Goal: Task Accomplishment & Management: Manage account settings

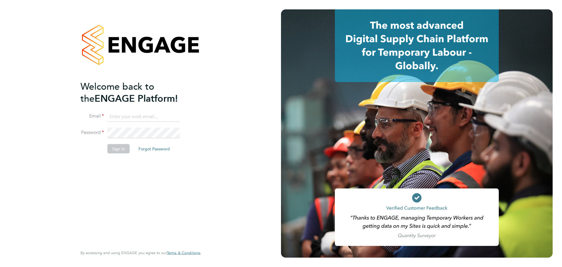
click at [144, 113] on input at bounding box center [143, 116] width 72 height 11
type input "[EMAIL_ADDRESS][DOMAIN_NAME]"
click at [111, 150] on button "Sign In" at bounding box center [118, 148] width 22 height 9
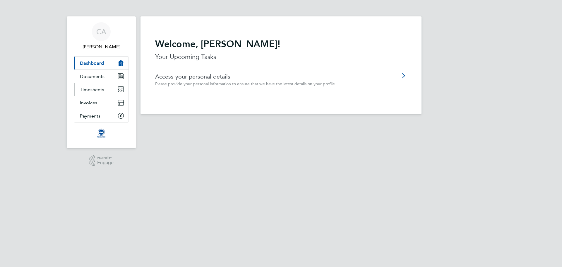
click at [88, 93] on link "Timesheets" at bounding box center [101, 89] width 54 height 13
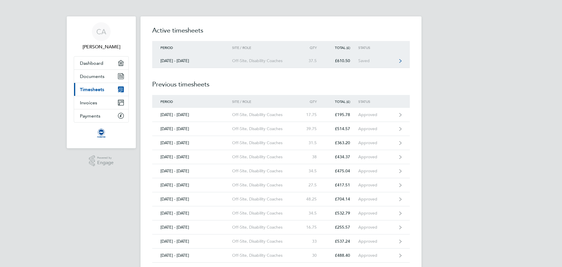
click at [219, 65] on link "[DATE] - [DATE] Off-Site, Disability Coaches 37.5 £610.50 Saved" at bounding box center [281, 61] width 258 height 14
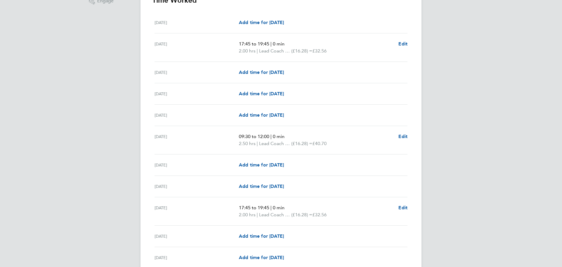
scroll to position [176, 0]
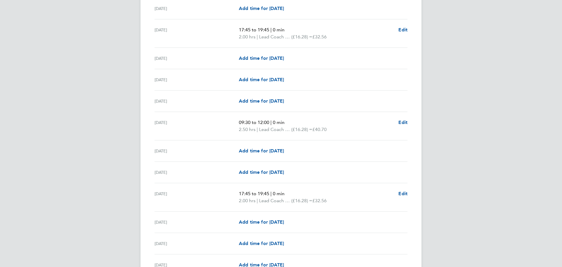
drag, startPoint x: 241, startPoint y: 122, endPoint x: 268, endPoint y: 121, distance: 27.5
click at [268, 121] on span "09:30 to 12:00" at bounding box center [254, 122] width 30 height 6
drag, startPoint x: 241, startPoint y: 124, endPoint x: 271, endPoint y: 122, distance: 29.9
click at [269, 122] on span "09:30 to 12:00" at bounding box center [254, 122] width 30 height 6
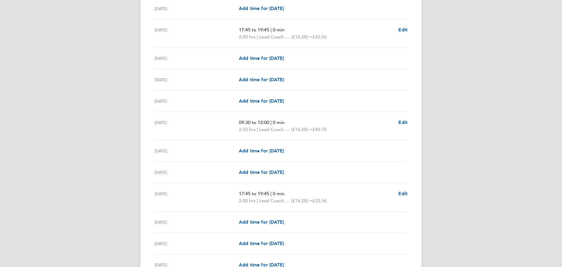
click at [269, 122] on span "09:30 to 12:00" at bounding box center [254, 122] width 30 height 6
click at [395, 123] on div "09:30 to 12:00 | 0 min 2.50 hrs | Lead Coach Rate (£16.28) = £40.70 Edit" at bounding box center [323, 126] width 169 height 14
click at [398, 123] on div "09:30 to 12:00 | 0 min 2.50 hrs | Lead Coach Rate (£16.28) = £40.70 Edit" at bounding box center [323, 126] width 169 height 14
click at [401, 123] on span "Edit" at bounding box center [402, 122] width 9 height 6
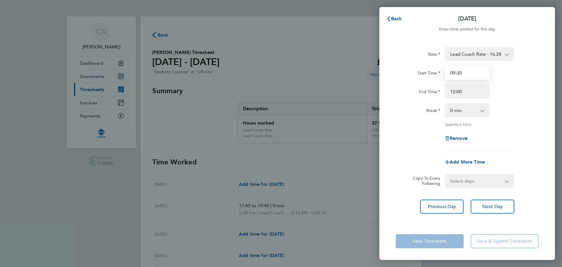
drag, startPoint x: 468, startPoint y: 76, endPoint x: 432, endPoint y: 74, distance: 35.2
click at [434, 74] on div "Start Time 09:30" at bounding box center [467, 73] width 148 height 14
type input "09:45"
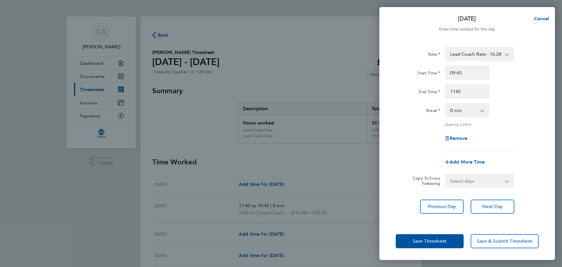
type input "11:45"
click at [434, 248] on button "Save Timesheet" at bounding box center [430, 241] width 68 height 14
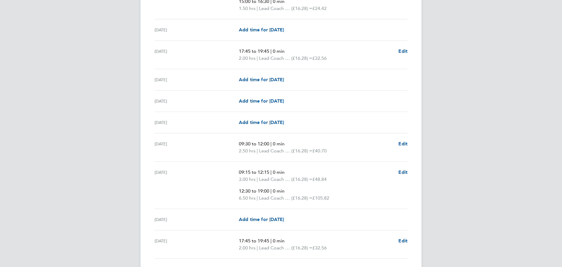
scroll to position [527, 0]
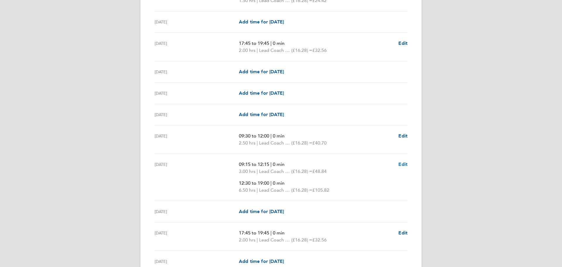
click at [404, 166] on span "Edit" at bounding box center [402, 164] width 9 height 6
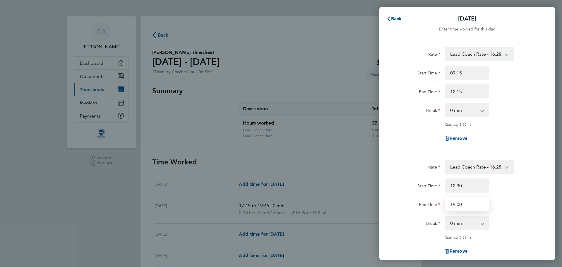
drag, startPoint x: 464, startPoint y: 201, endPoint x: 411, endPoint y: 212, distance: 53.9
click at [440, 205] on div "End Time 19:00" at bounding box center [467, 204] width 148 height 14
type input "18:00"
drag, startPoint x: 411, startPoint y: 212, endPoint x: 422, endPoint y: 226, distance: 17.9
click at [417, 218] on div "Rate Lead Coach Rate - 16.28 Admin/Assistant Coach rate - 12.98 Start Time 12:3…" at bounding box center [467, 211] width 143 height 103
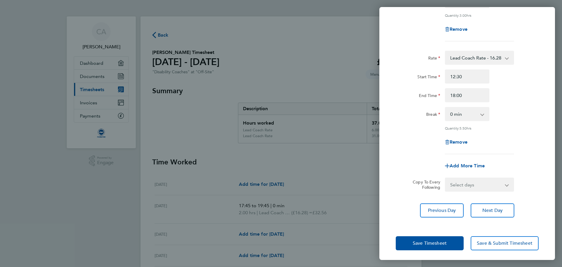
scroll to position [110, 0]
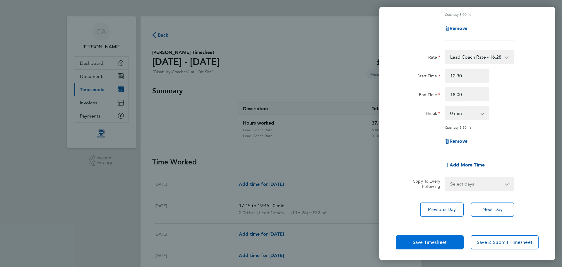
click at [418, 235] on button "Save Timesheet" at bounding box center [430, 242] width 68 height 14
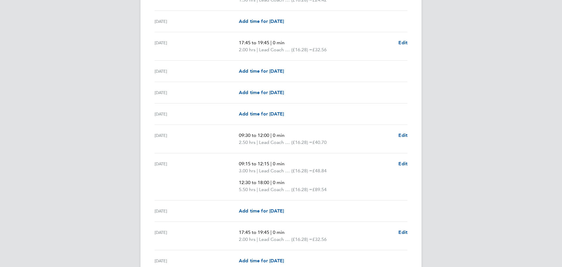
scroll to position [615, 0]
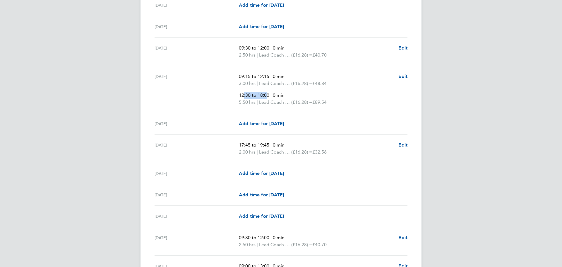
drag, startPoint x: 263, startPoint y: 93, endPoint x: 240, endPoint y: 93, distance: 22.5
click at [241, 93] on span "12:30 to 18:00" at bounding box center [254, 95] width 30 height 6
click at [239, 93] on span "12:30 to 18:00" at bounding box center [254, 95] width 30 height 6
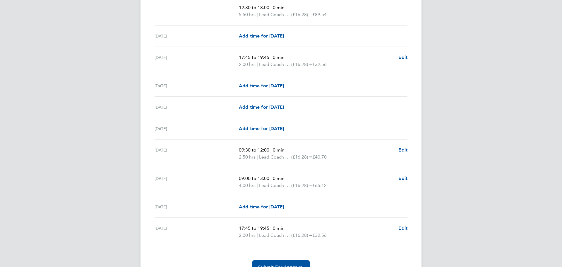
scroll to position [703, 0]
click at [402, 149] on span "Edit" at bounding box center [402, 150] width 9 height 6
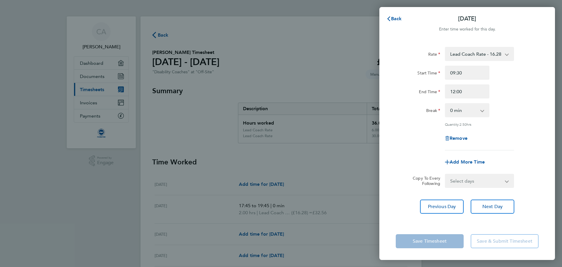
drag, startPoint x: 422, startPoint y: 107, endPoint x: 403, endPoint y: 105, distance: 19.8
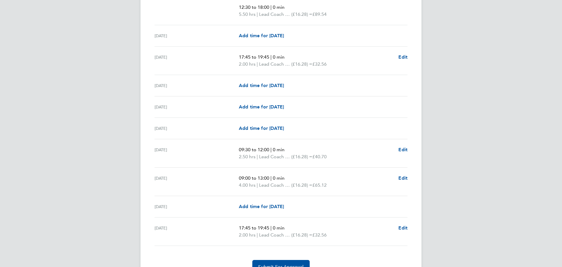
click at [407, 149] on span "Edit" at bounding box center [402, 150] width 9 height 6
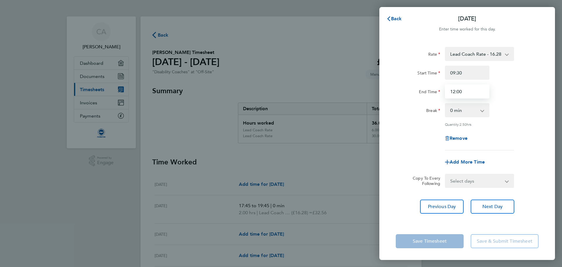
drag, startPoint x: 472, startPoint y: 94, endPoint x: 408, endPoint y: 100, distance: 64.7
click at [412, 99] on div "Rate Lead Coach Rate - 16.28 Admin/Assistant Coach rate - 12.98 Start Time 09:3…" at bounding box center [467, 98] width 143 height 103
type input "11:45"
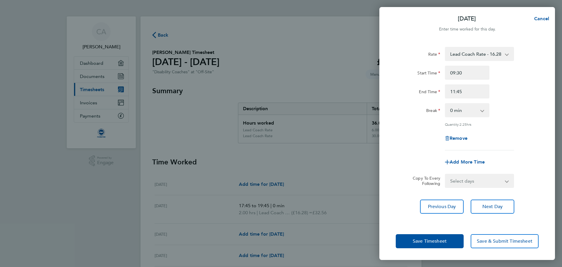
click at [406, 100] on div "Rate Lead Coach Rate - 16.28 Admin/Assistant Coach rate - 12.98 Start Time 09:3…" at bounding box center [467, 98] width 143 height 103
click at [414, 240] on span "Save Timesheet" at bounding box center [430, 241] width 34 height 6
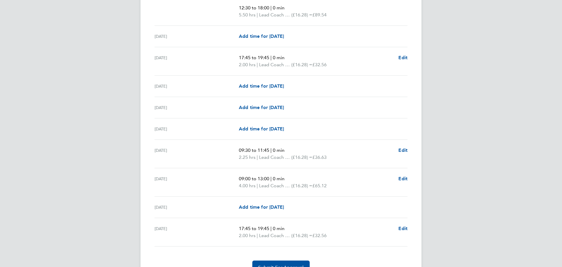
scroll to position [703, 0]
click at [399, 175] on span "Edit" at bounding box center [402, 178] width 9 height 6
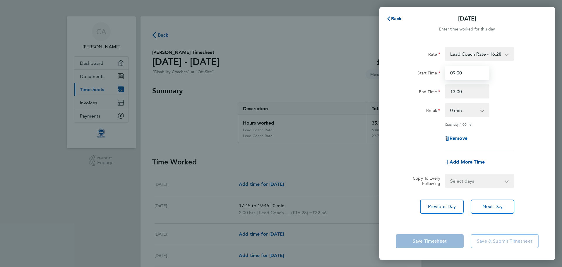
drag, startPoint x: 467, startPoint y: 71, endPoint x: 405, endPoint y: 71, distance: 61.5
click at [418, 71] on div "Start Time 09:00" at bounding box center [467, 73] width 148 height 14
type input "08:45"
drag, startPoint x: 437, startPoint y: 89, endPoint x: 393, endPoint y: 91, distance: 44.3
click at [418, 89] on div "End Time 13:00" at bounding box center [467, 91] width 148 height 14
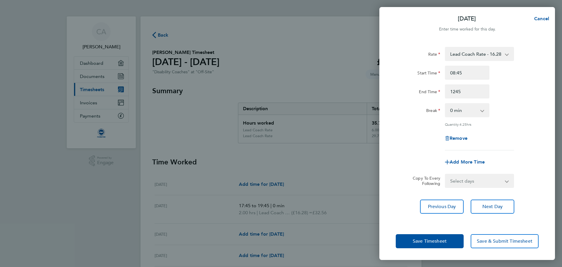
type input "12:45"
click at [386, 92] on div "Rate Lead Coach Rate - 16.28 Admin/Assistant Coach rate - 12.98 Start Time 08:4…" at bounding box center [467, 131] width 176 height 182
click at [432, 239] on span "Save Timesheet" at bounding box center [430, 241] width 34 height 6
